Goal: Task Accomplishment & Management: Manage account settings

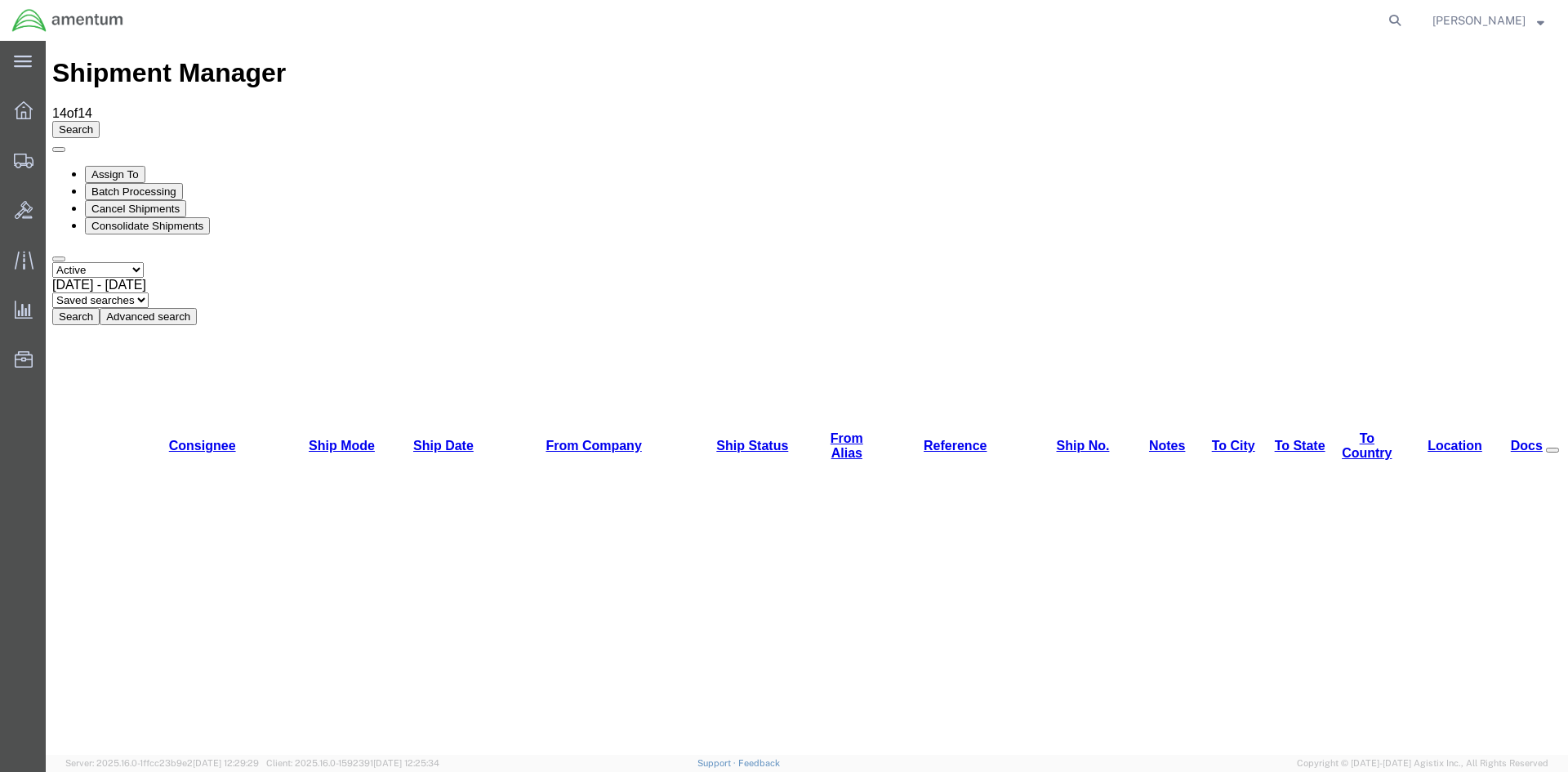
click at [100, 308] on button "Search" at bounding box center [76, 316] width 47 height 17
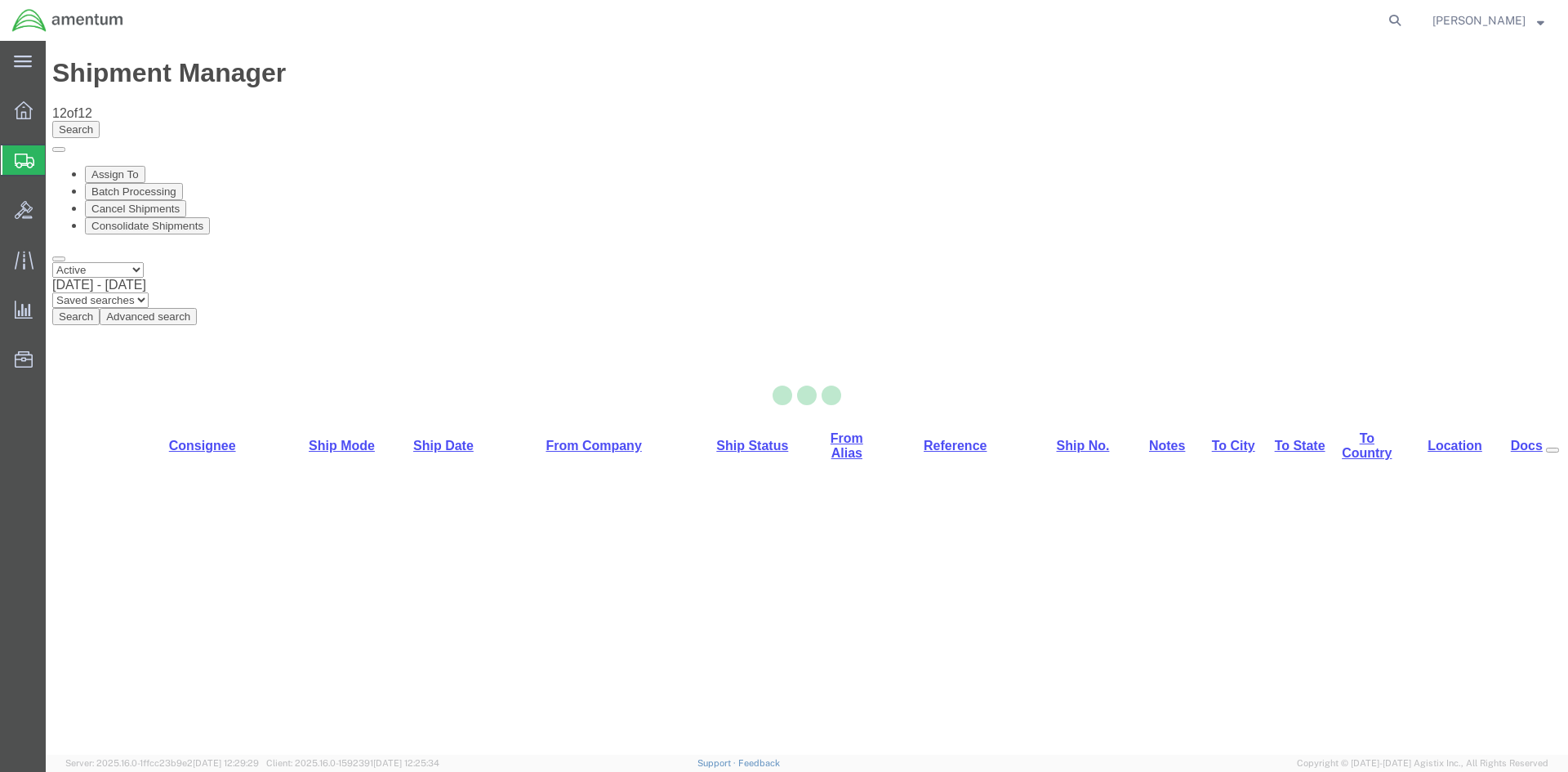
select select "42668"
select select "42679"
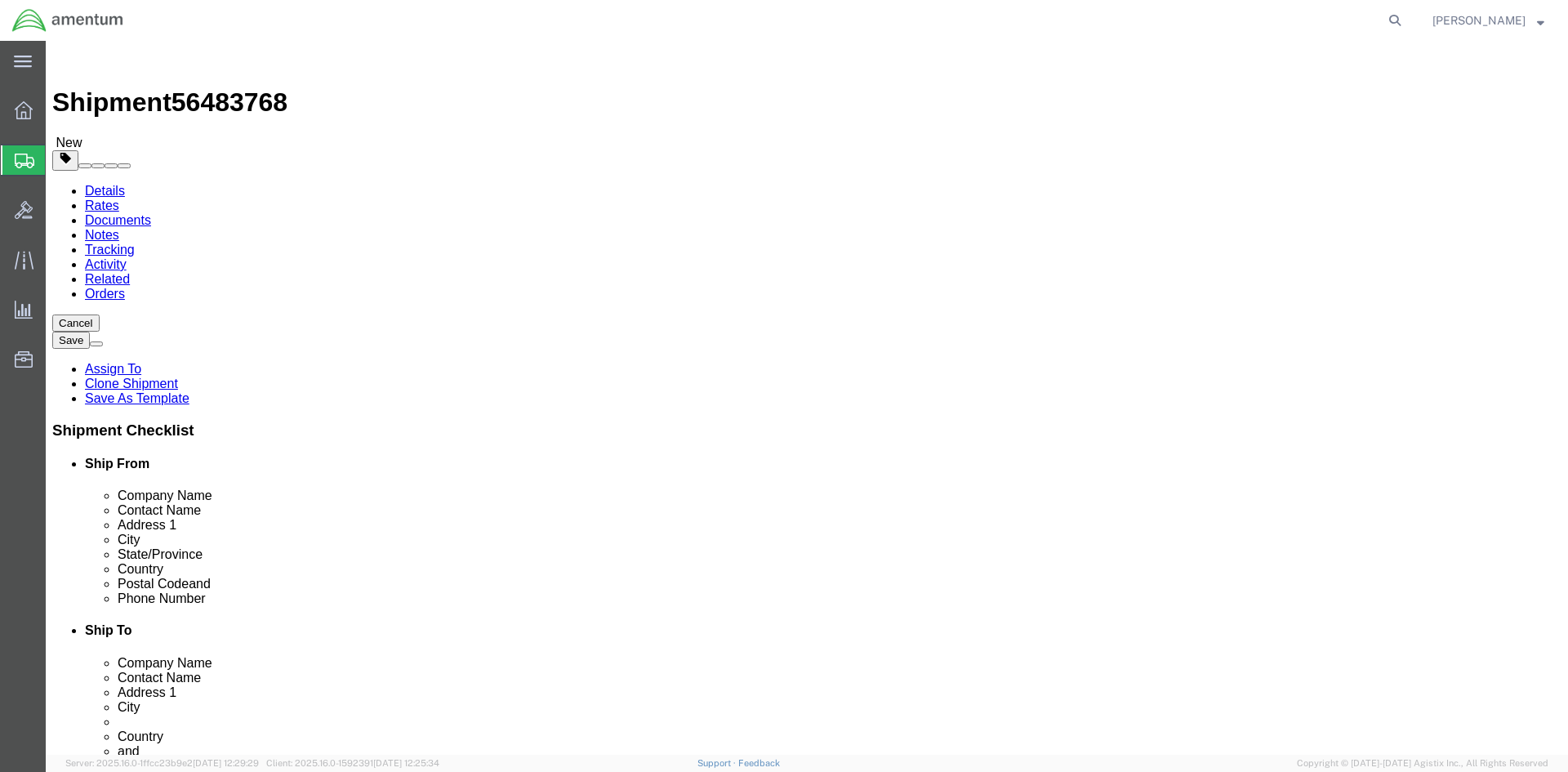
click link "Special Services"
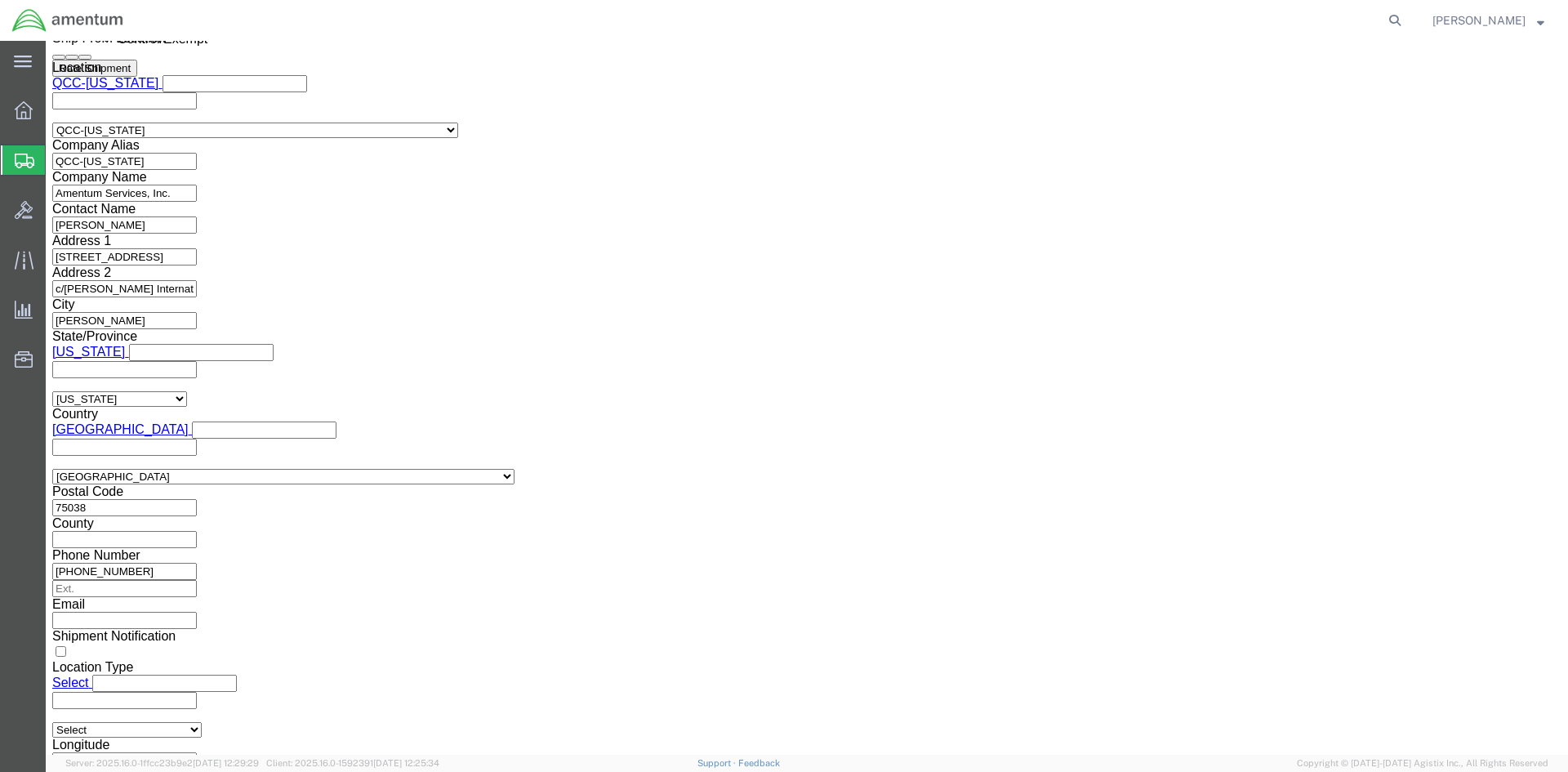
scroll to position [1225, 0]
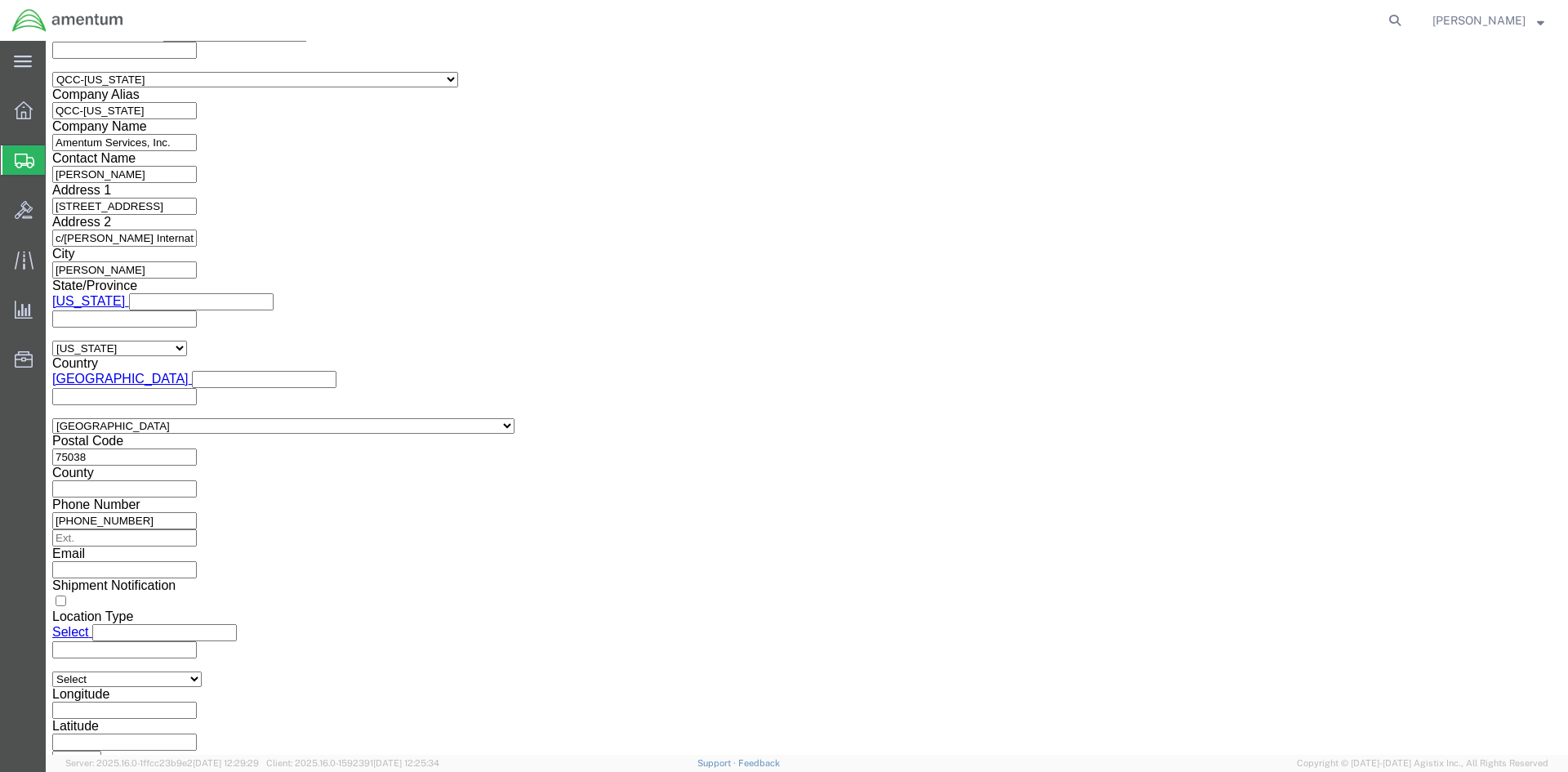
click select "Select AES-Direct EEI Carrier File EEI EEI Exempt"
select select "EXEM"
click select "Select AES-Direct EEI Carrier File EEI EEI Exempt"
drag, startPoint x: 856, startPoint y: 405, endPoint x: 794, endPoint y: 386, distance: 64.8
click div "30.37(A)"
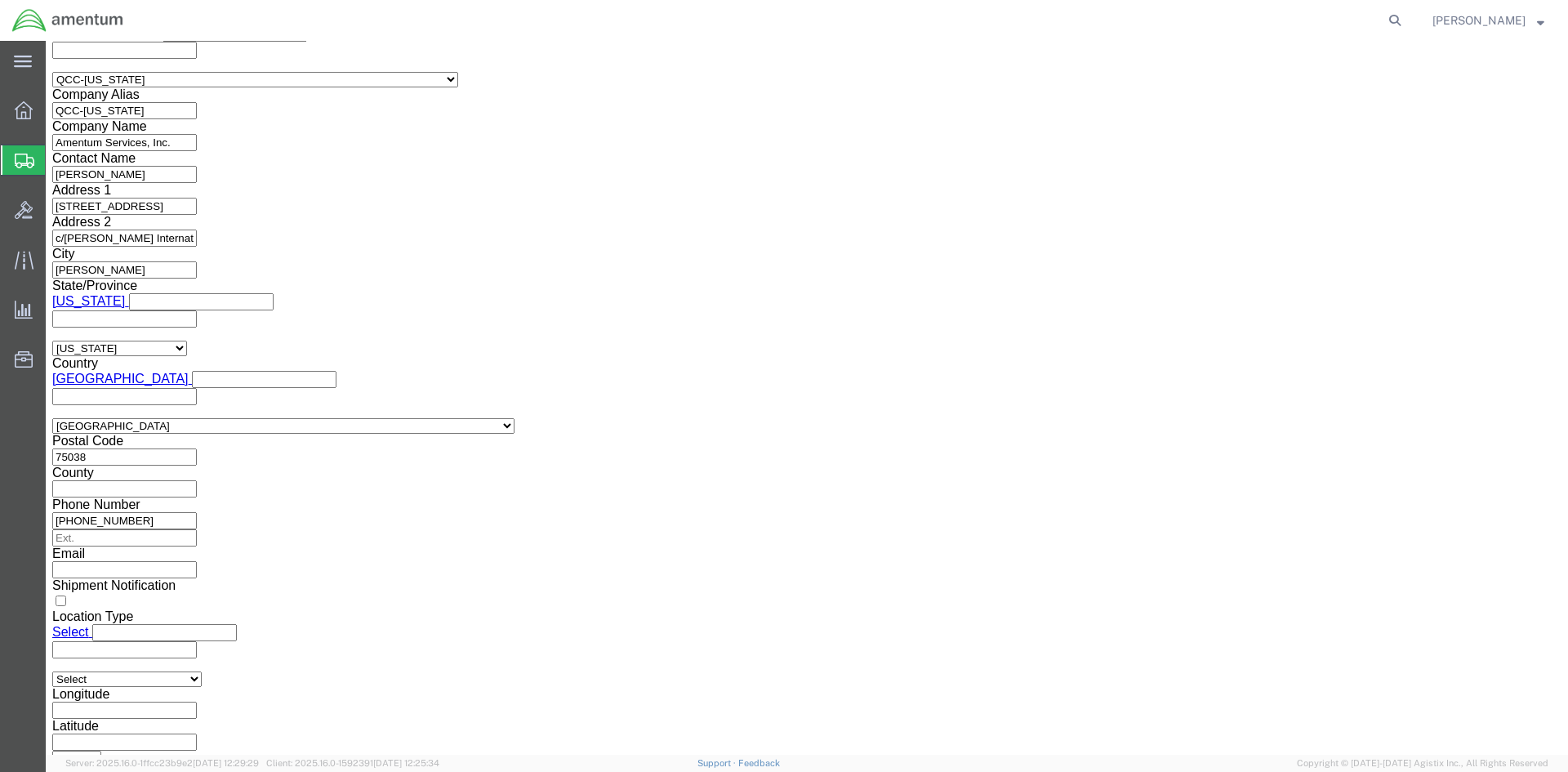
click select "Select ATF BIS DEA EPA FDA FTR ITAR OFAC Other (OPA)"
select select "FTR"
click select "Select ATF BIS DEA EPA FDA FTR ITAR OFAC Other (OPA)"
drag, startPoint x: 295, startPoint y: 398, endPoint x: 296, endPoint y: 388, distance: 10.0
click select "Select 30.2(d)(2) 30.36 30.37(a) 30.37(f) 30.37(g) 30.37(h) 30.37(i) 30.37(j) 3…"
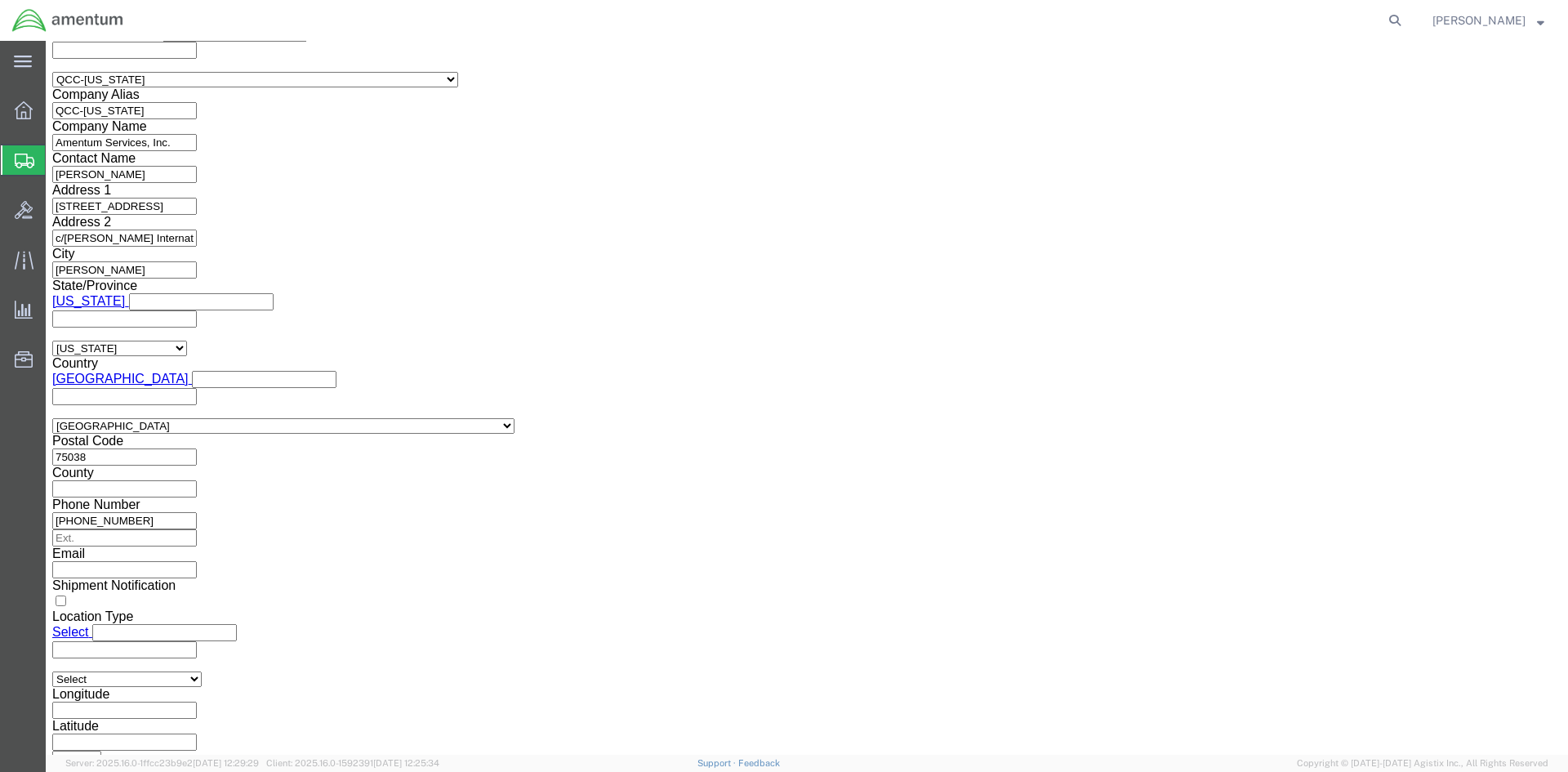
select select "30.37(a)"
click select "Select 30.2(d)(2) 30.36 30.37(a) 30.37(f) 30.37(g) 30.37(h) 30.37(i) 30.37(j) 3…"
click button "Rate Shipment"
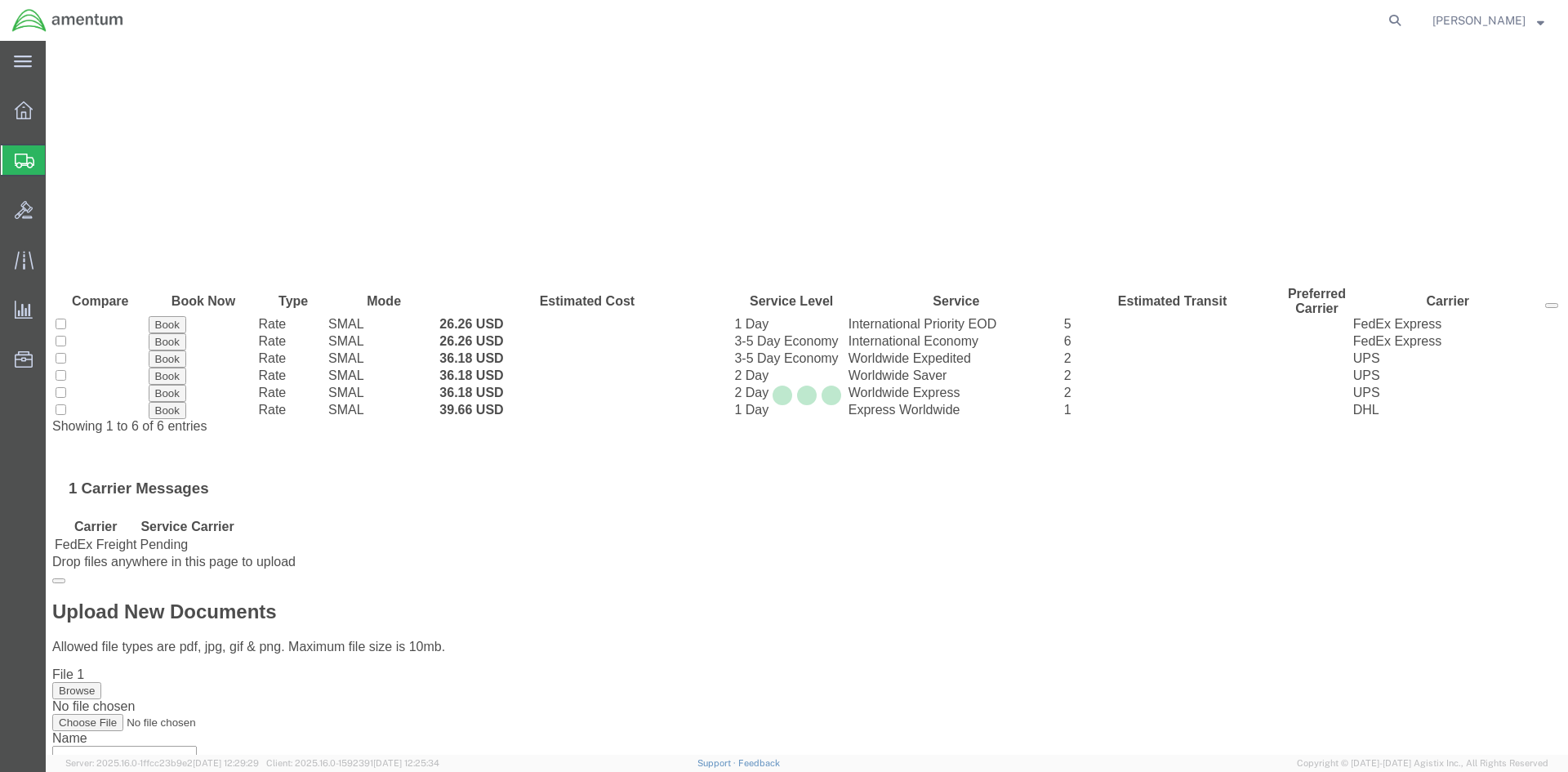
scroll to position [0, 0]
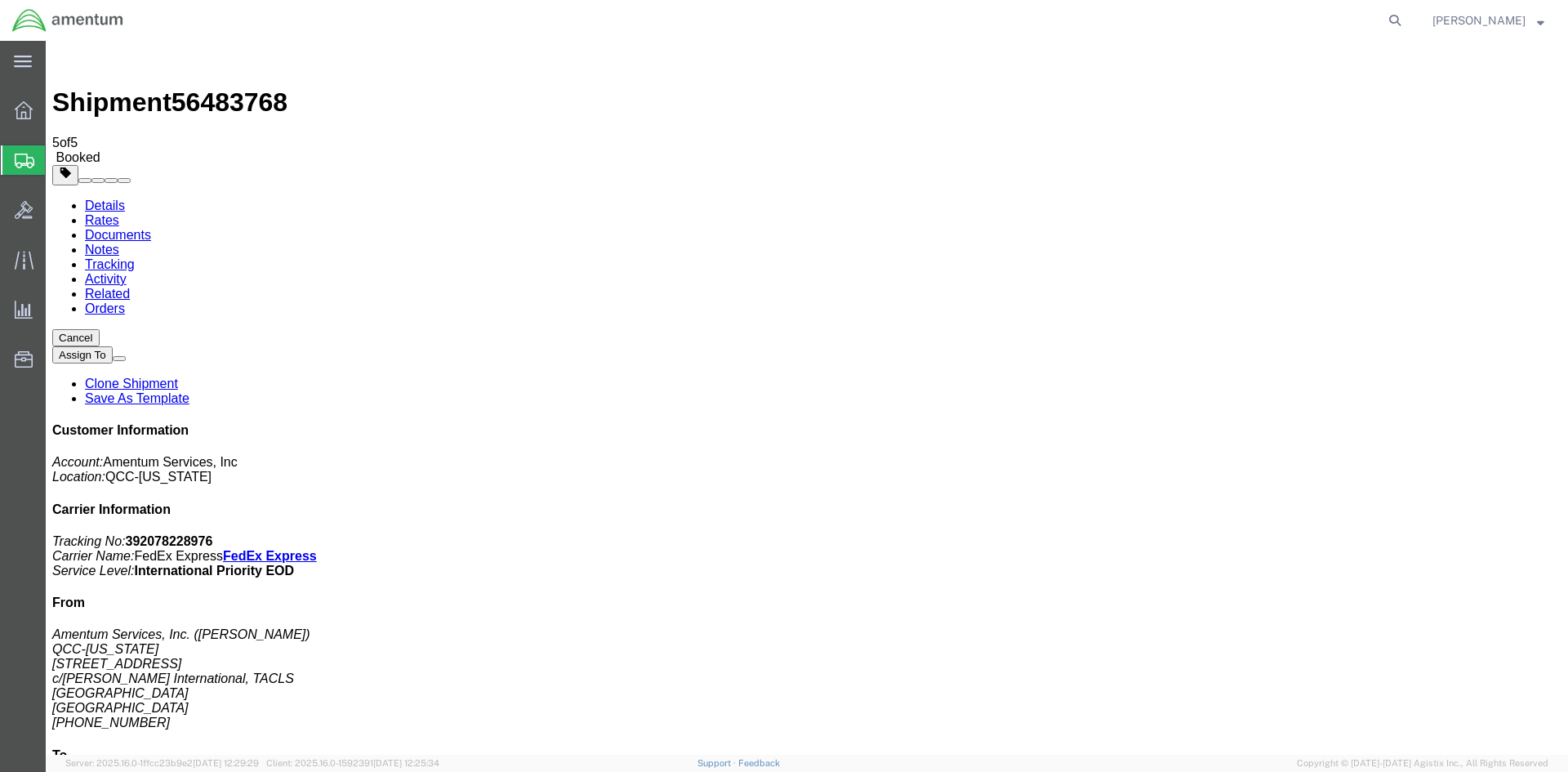
drag, startPoint x: 581, startPoint y: 353, endPoint x: 675, endPoint y: 351, distance: 94.0
copy td "392078228976"
drag, startPoint x: 684, startPoint y: 354, endPoint x: 89, endPoint y: 436, distance: 600.6
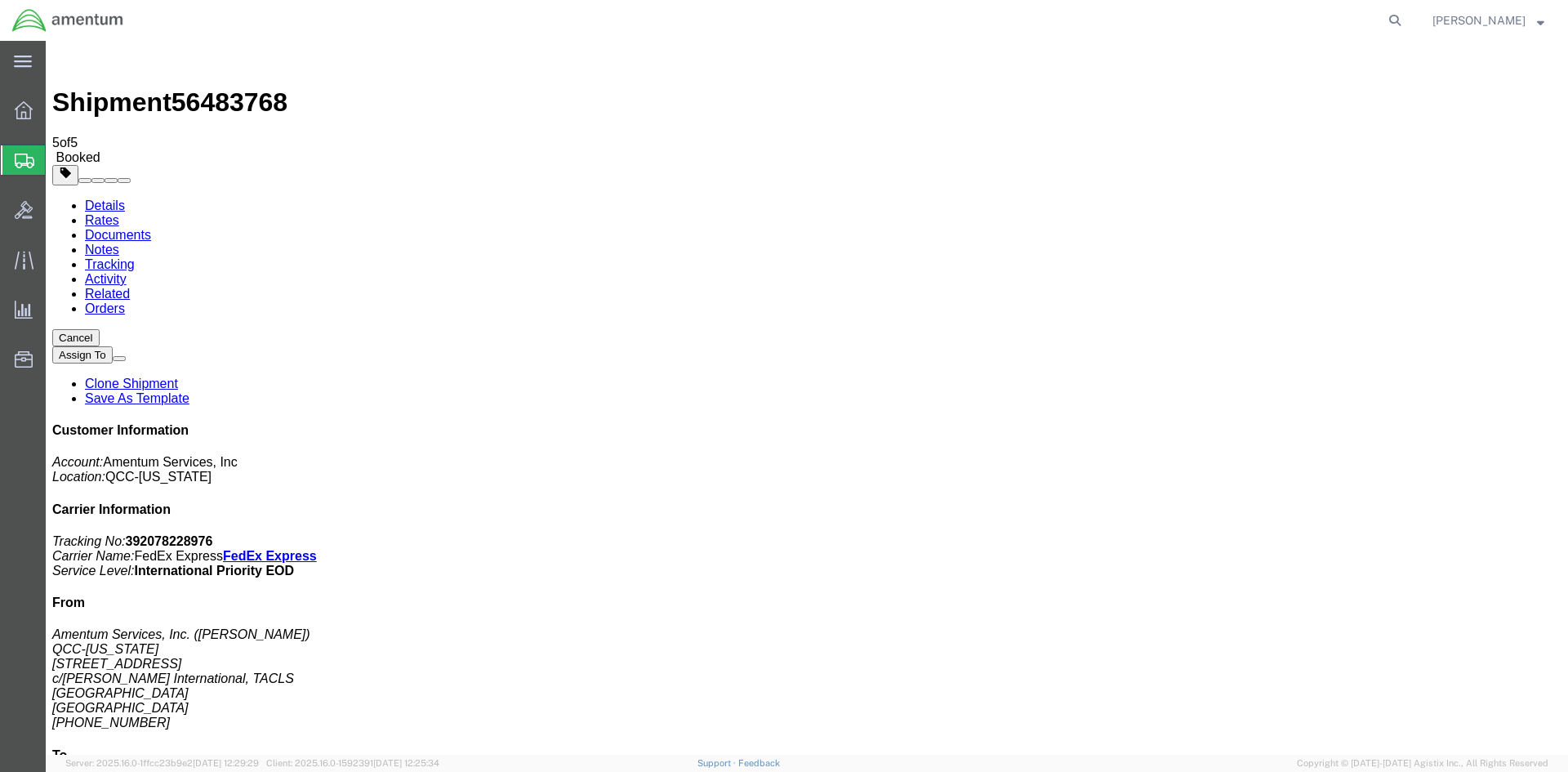
click at [57, 110] on span "Overview" at bounding box center [50, 110] width 11 height 33
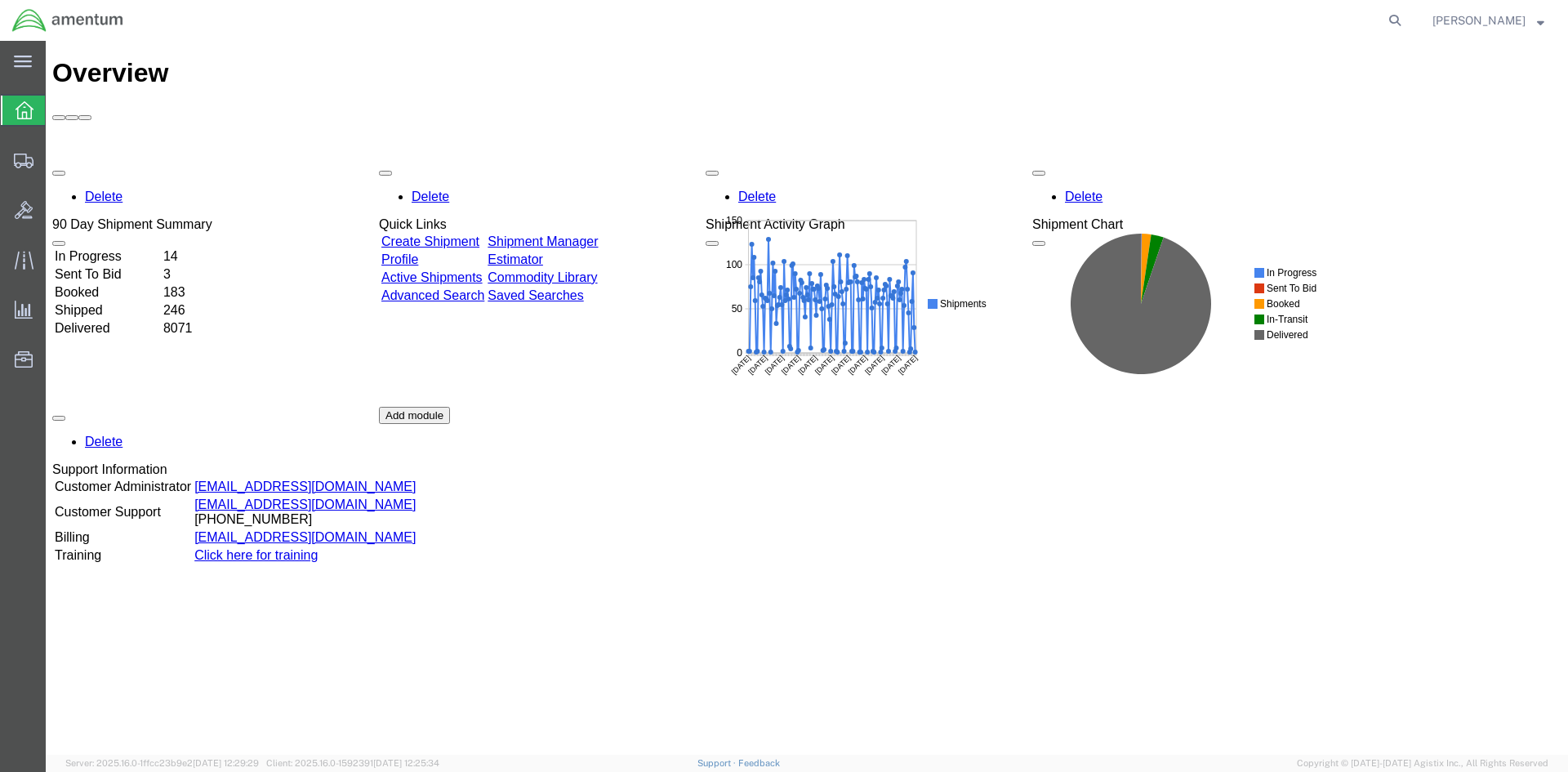
click at [598, 235] on link "Shipment Manager" at bounding box center [543, 242] width 110 height 14
